Goal: Task Accomplishment & Management: Manage account settings

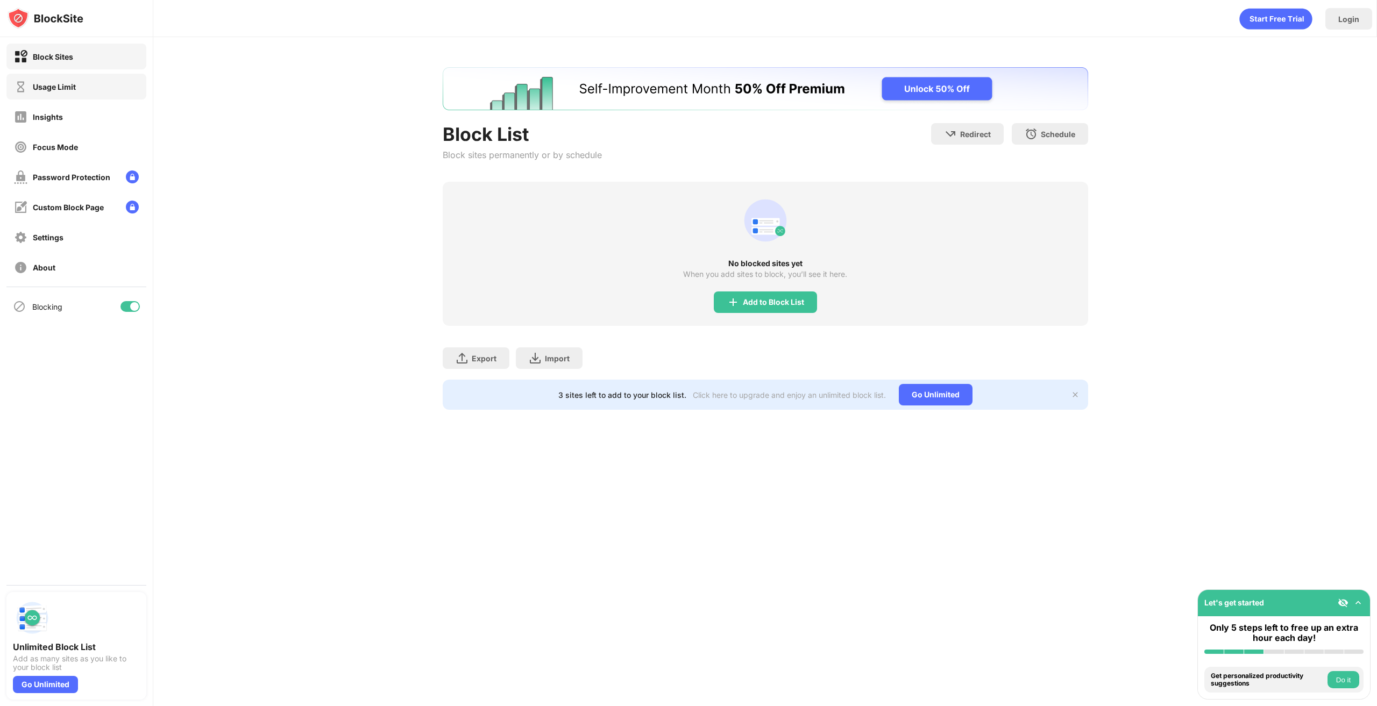
click at [119, 89] on div "Usage Limit" at bounding box center [76, 87] width 140 height 26
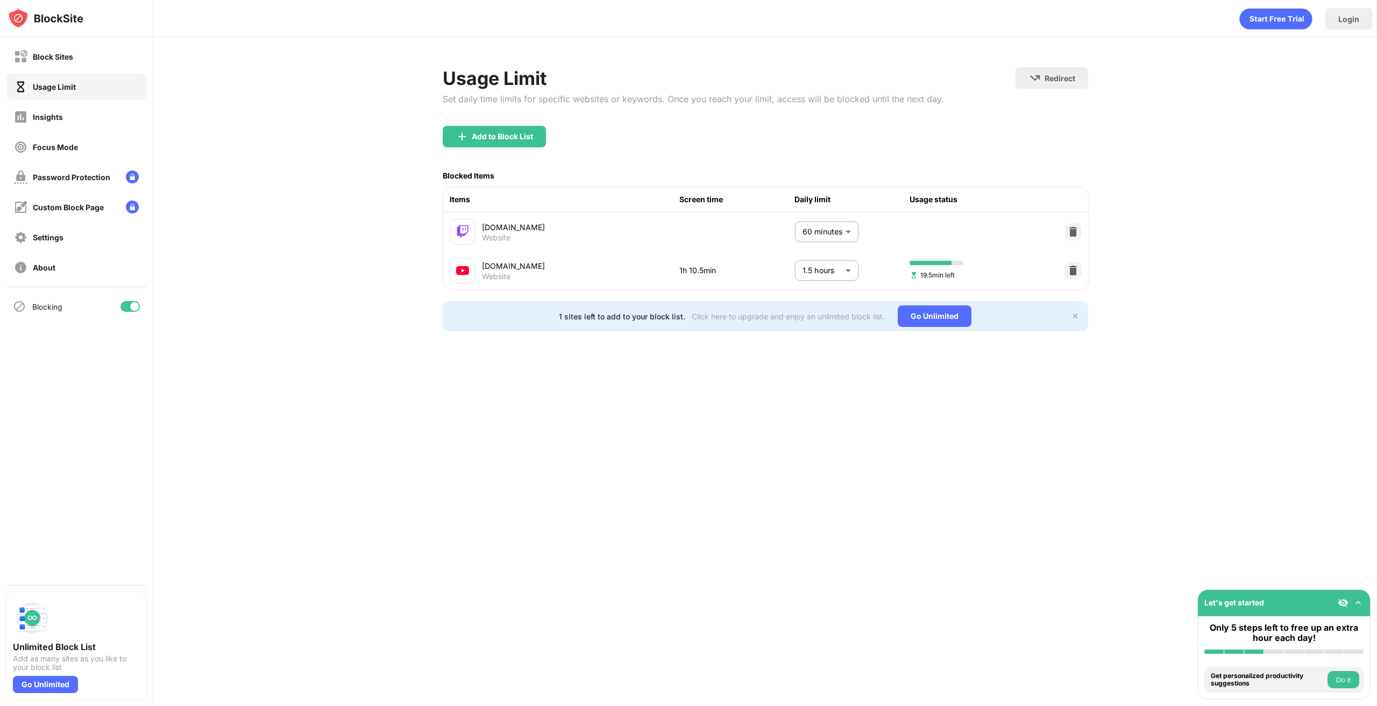
click at [816, 274] on body "Block Sites Usage Limit Insights Focus Mode Password Protection Custom Block Pa…" at bounding box center [688, 353] width 1377 height 706
click at [813, 331] on p "60 minutes" at bounding box center [818, 329] width 55 height 12
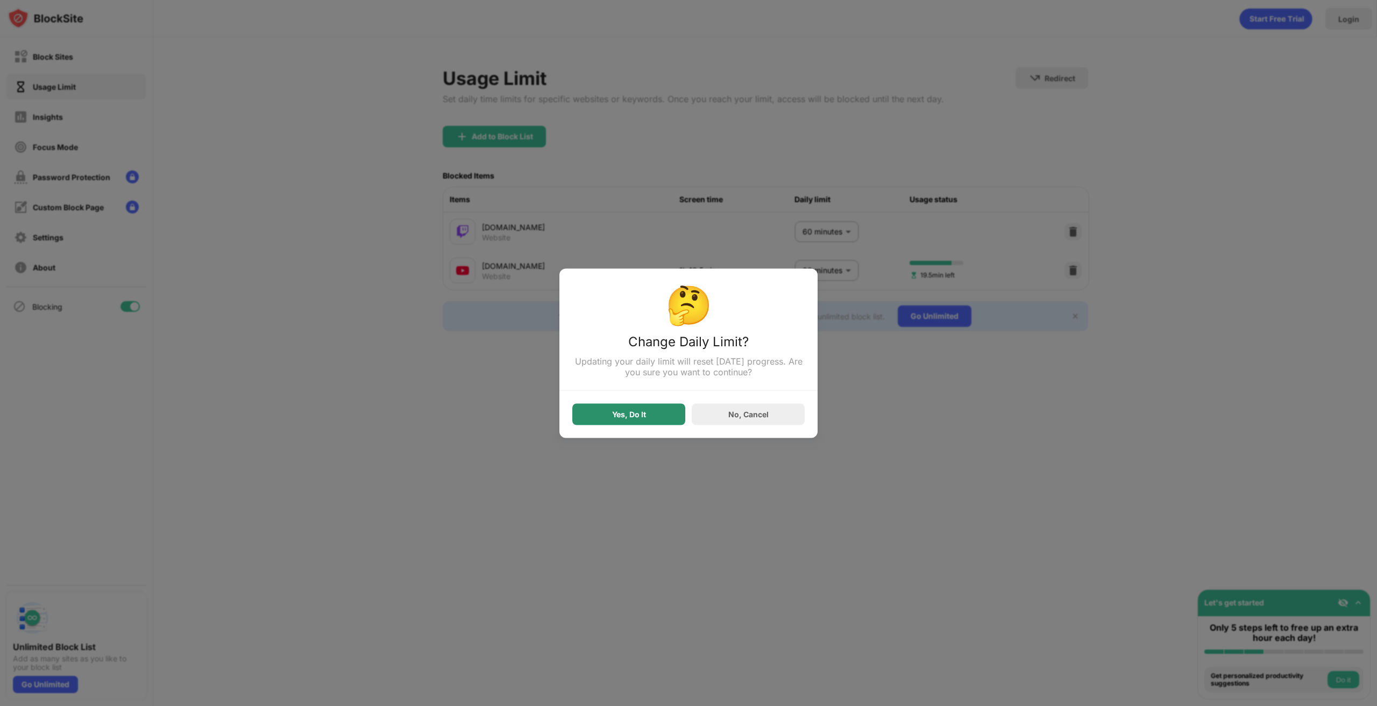
drag, startPoint x: 665, startPoint y: 411, endPoint x: 742, endPoint y: 370, distance: 87.4
click at [667, 411] on div "Yes, Do It" at bounding box center [628, 415] width 113 height 22
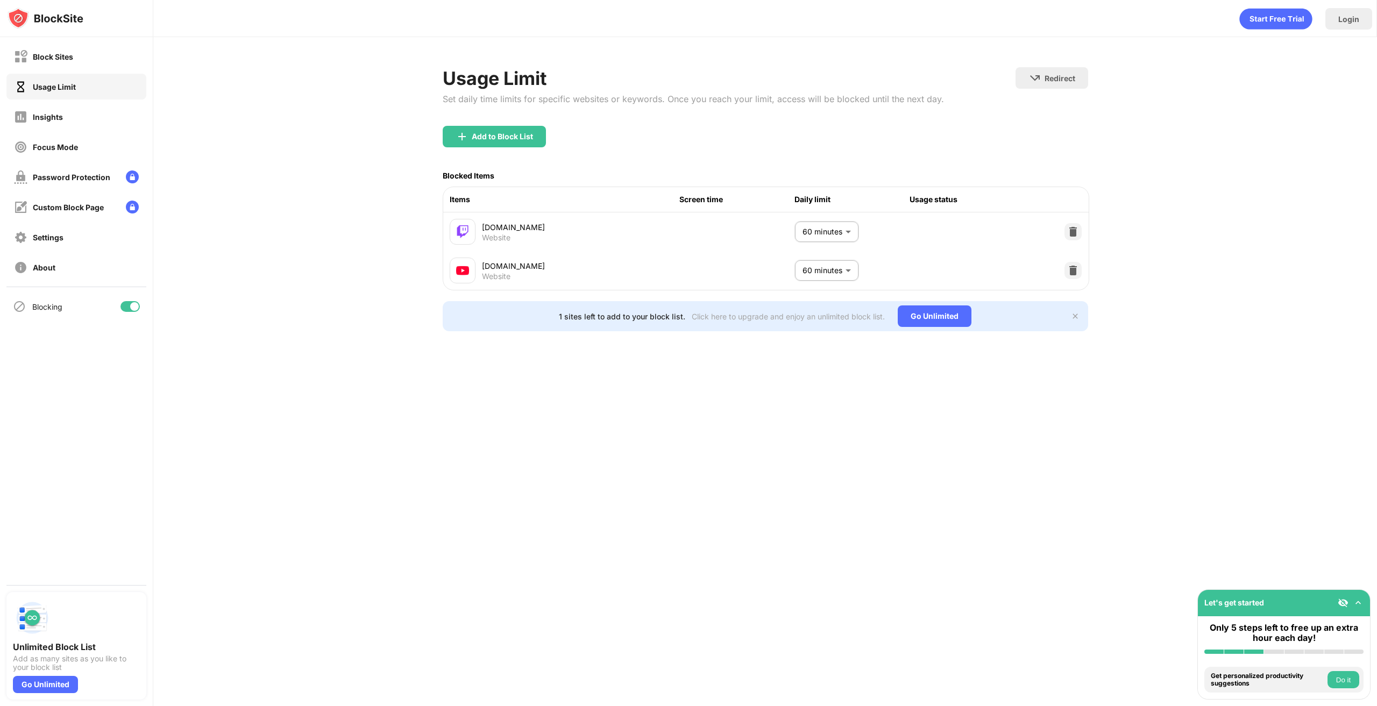
click at [825, 274] on body "Block Sites Usage Limit Insights Focus Mode Password Protection Custom Block Pa…" at bounding box center [688, 353] width 1377 height 706
click at [786, 385] on li "1.5 hours" at bounding box center [806, 378] width 94 height 25
type input "**"
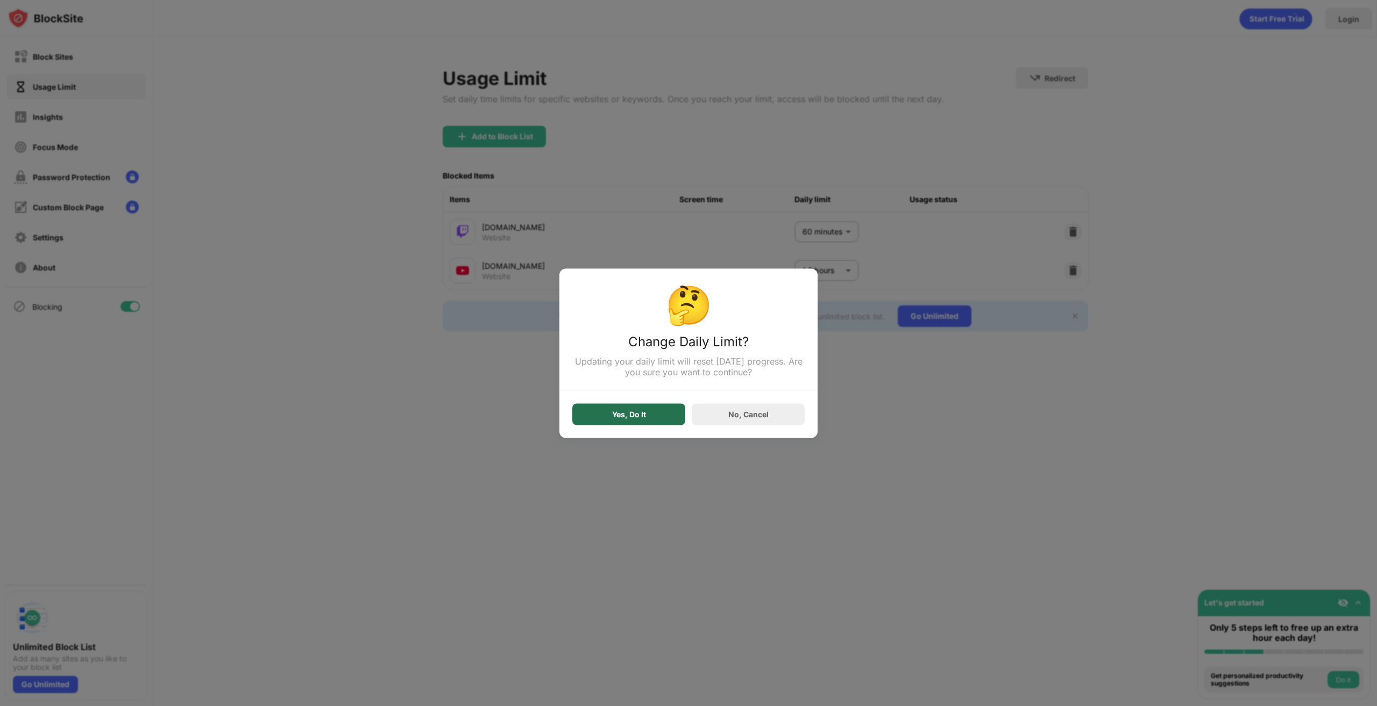
drag, startPoint x: 629, startPoint y: 415, endPoint x: 605, endPoint y: 357, distance: 63.4
click at [629, 416] on div "Yes, Do It" at bounding box center [629, 414] width 34 height 9
